Goal: Task Accomplishment & Management: Manage account settings

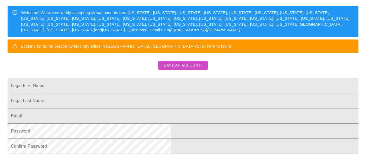
scroll to position [80, 0]
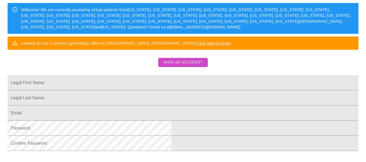
click at [192, 66] on span "Have an account?" at bounding box center [183, 62] width 39 height 7
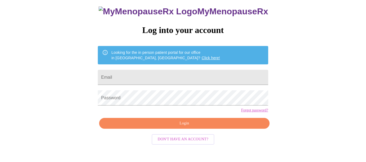
scroll to position [32, 0]
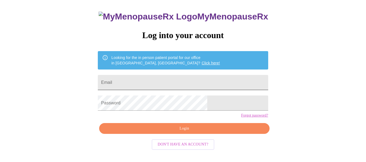
click at [192, 79] on input "Email" at bounding box center [183, 82] width 170 height 15
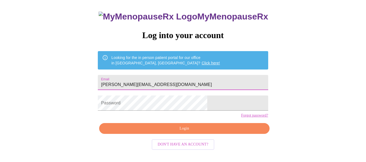
type input "[PERSON_NAME][EMAIL_ADDRESS][DOMAIN_NAME]"
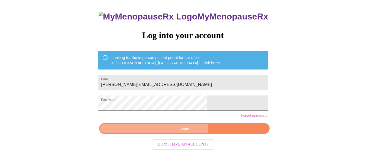
click at [152, 132] on span "Login" at bounding box center [184, 129] width 158 height 7
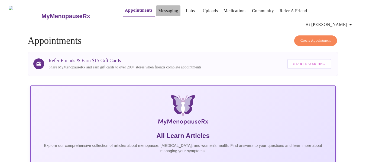
click at [158, 11] on link "Messaging" at bounding box center [168, 11] width 20 height 8
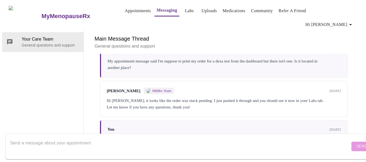
click at [185, 10] on link "Labs" at bounding box center [189, 11] width 9 height 8
